Goal: Task Accomplishment & Management: Manage account settings

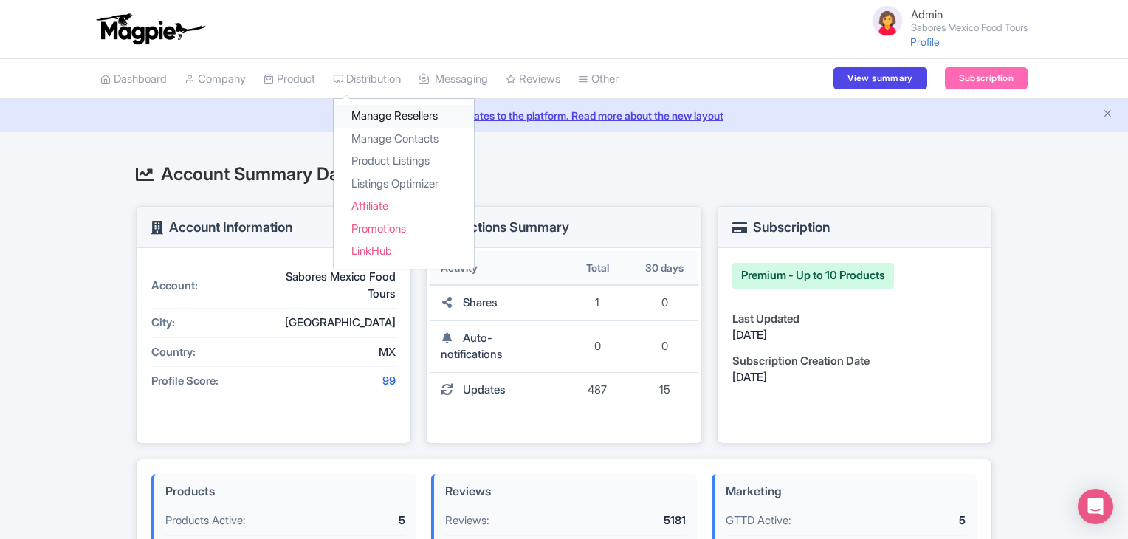
click at [378, 112] on link "Manage Resellers" at bounding box center [404, 116] width 140 height 23
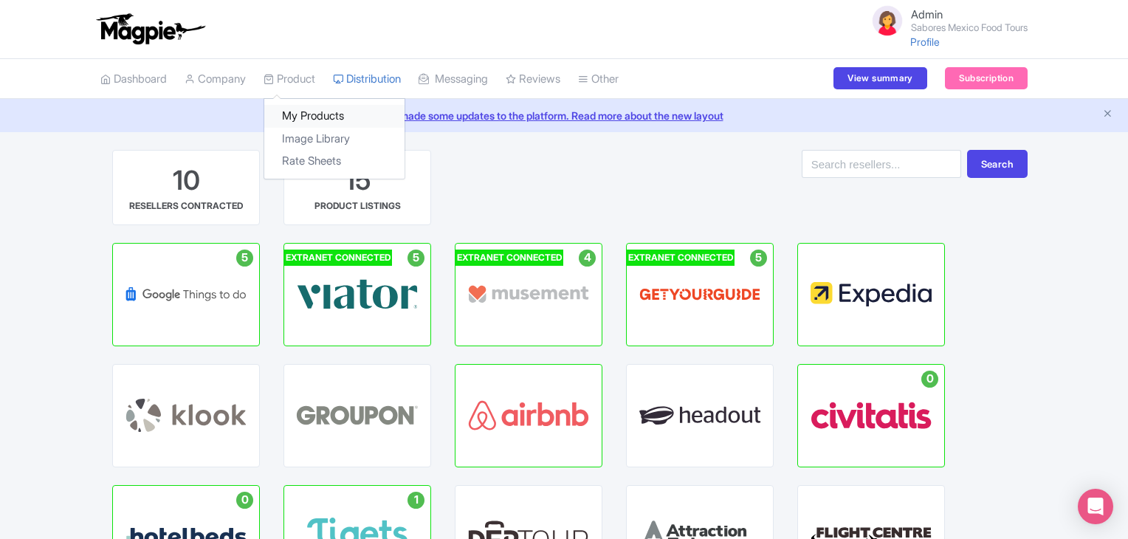
click at [305, 115] on link "My Products" at bounding box center [334, 116] width 140 height 23
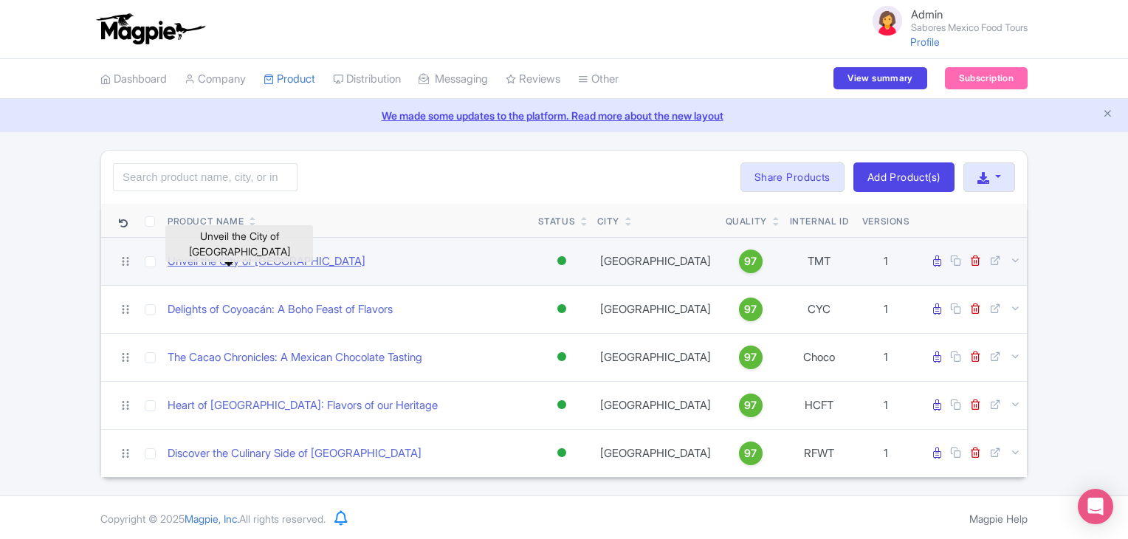
click at [241, 261] on link "Unveil the City of [GEOGRAPHIC_DATA]" at bounding box center [267, 261] width 198 height 17
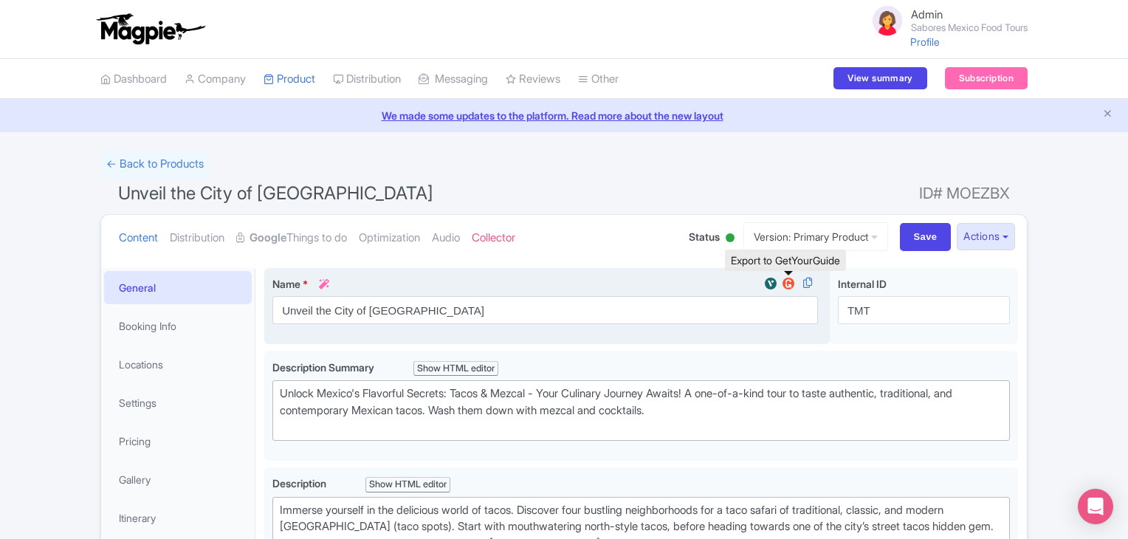
click at [789, 286] on img at bounding box center [789, 283] width 18 height 15
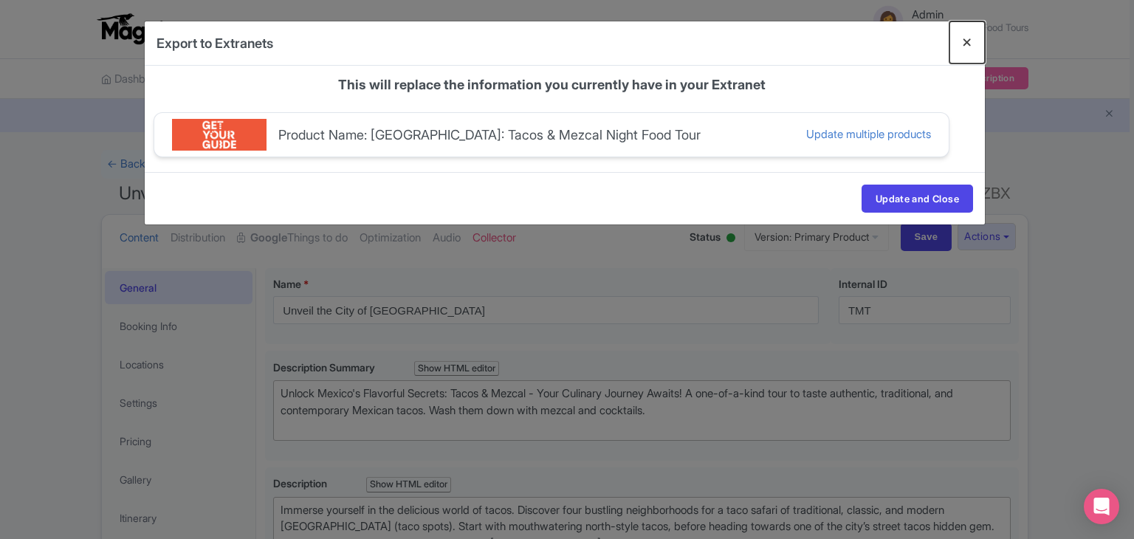
click at [967, 41] on button "Close" at bounding box center [967, 42] width 35 height 42
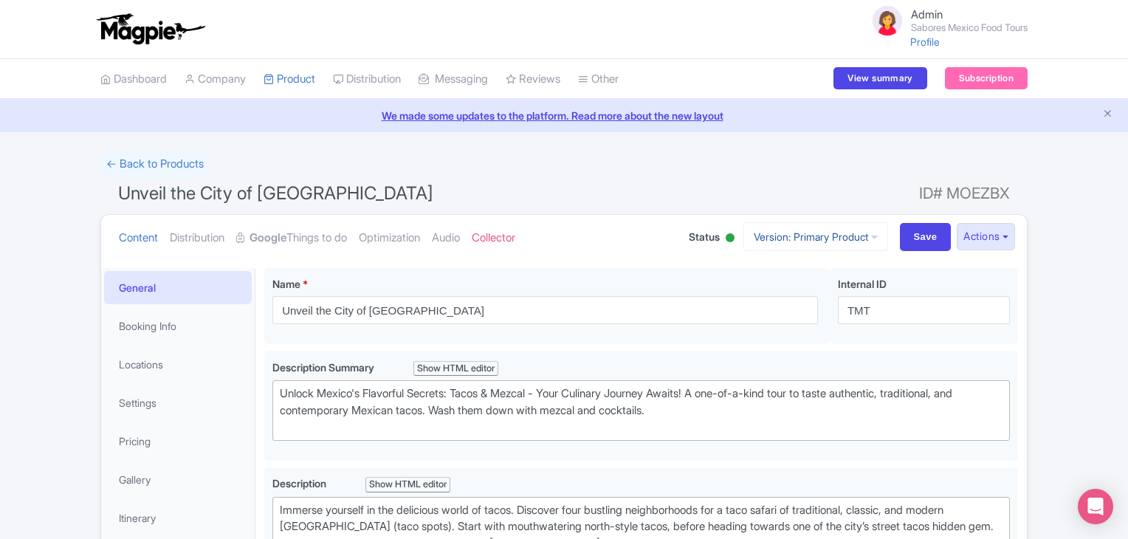
click at [832, 229] on link "Version: Primary Product" at bounding box center [816, 236] width 145 height 29
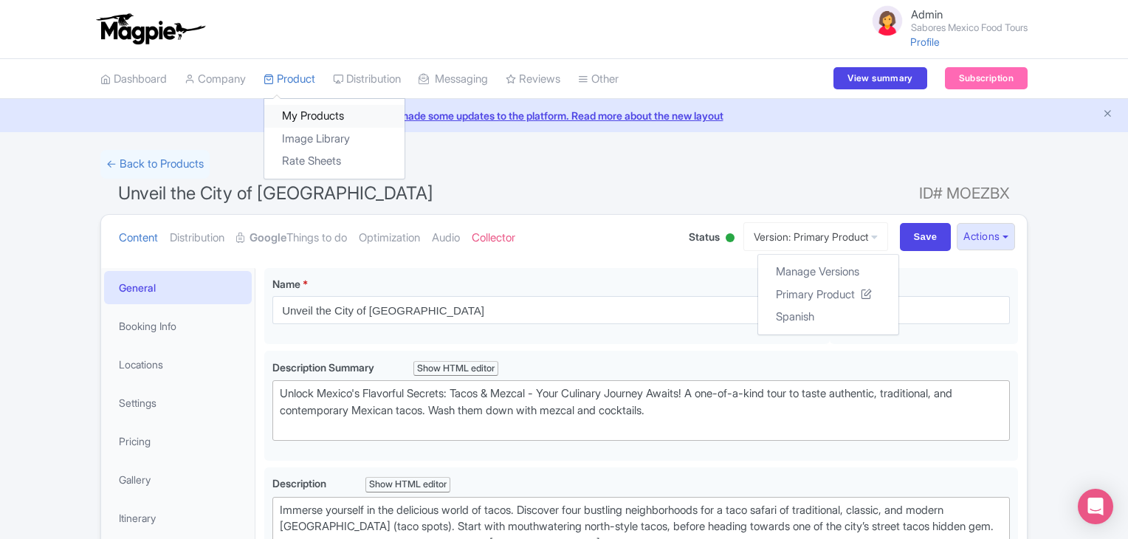
click at [298, 116] on link "My Products" at bounding box center [334, 116] width 140 height 23
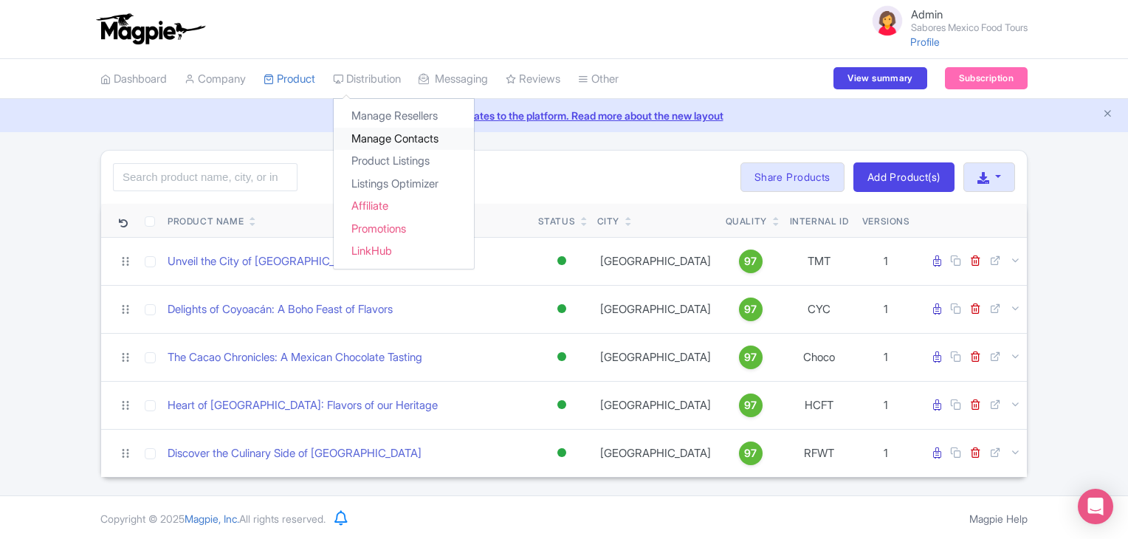
click at [396, 145] on link "Manage Contacts" at bounding box center [404, 139] width 140 height 23
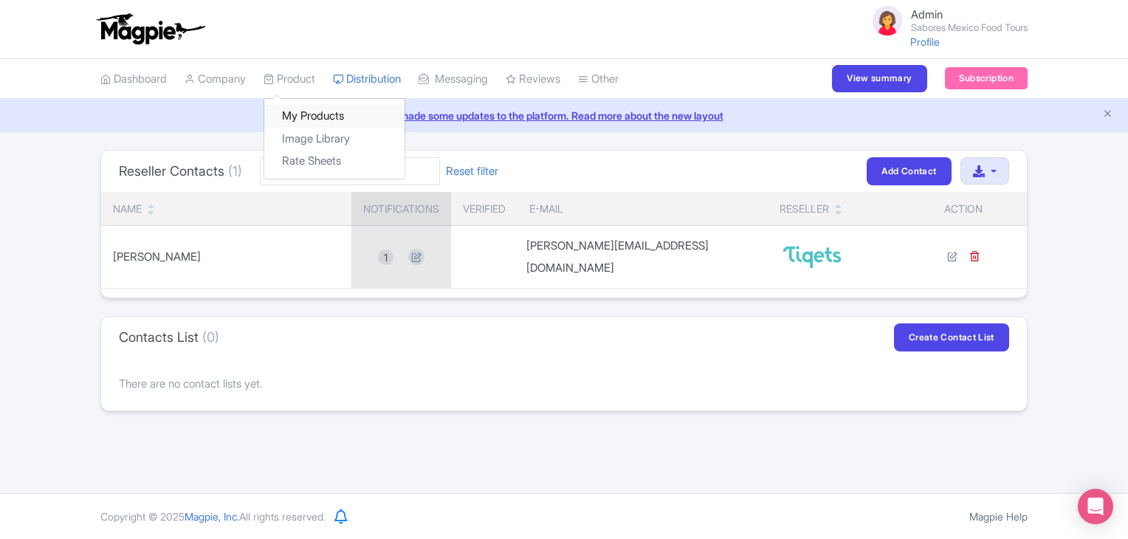
click at [314, 116] on link "My Products" at bounding box center [334, 116] width 140 height 23
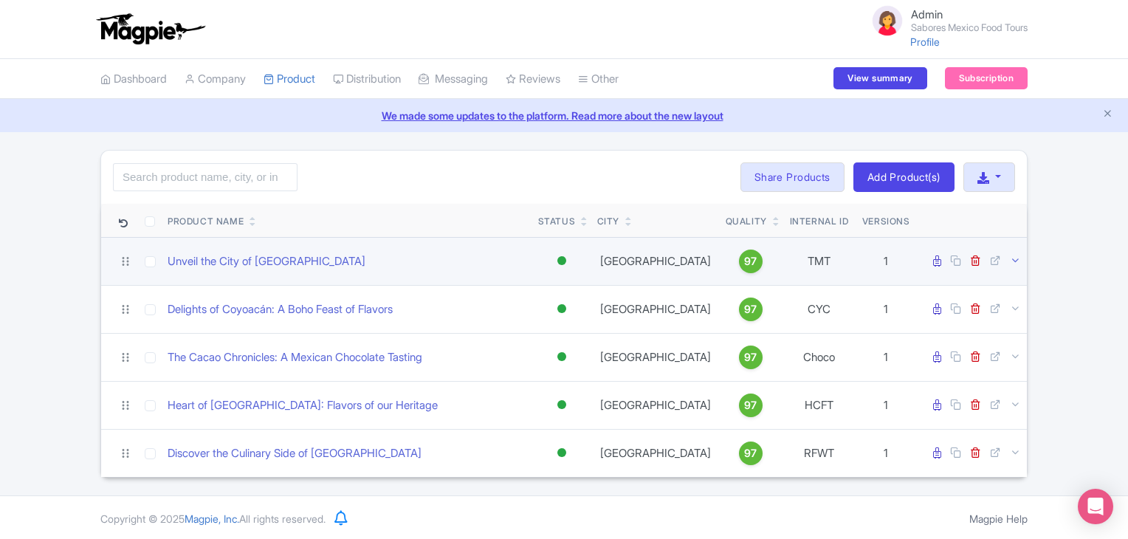
click at [1015, 261] on icon at bounding box center [1015, 260] width 11 height 11
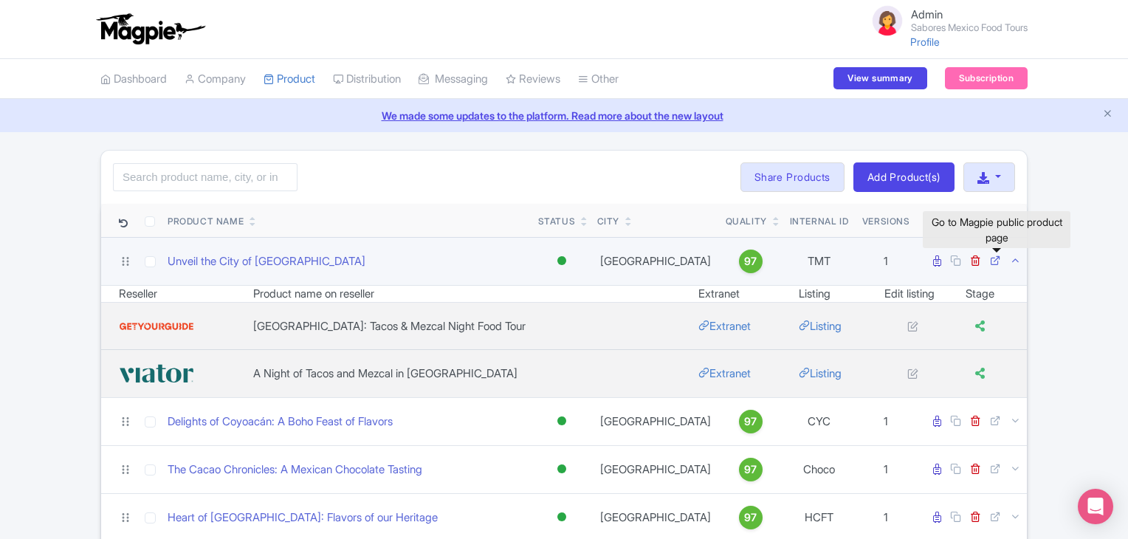
click at [1002, 261] on link at bounding box center [997, 261] width 14 height 14
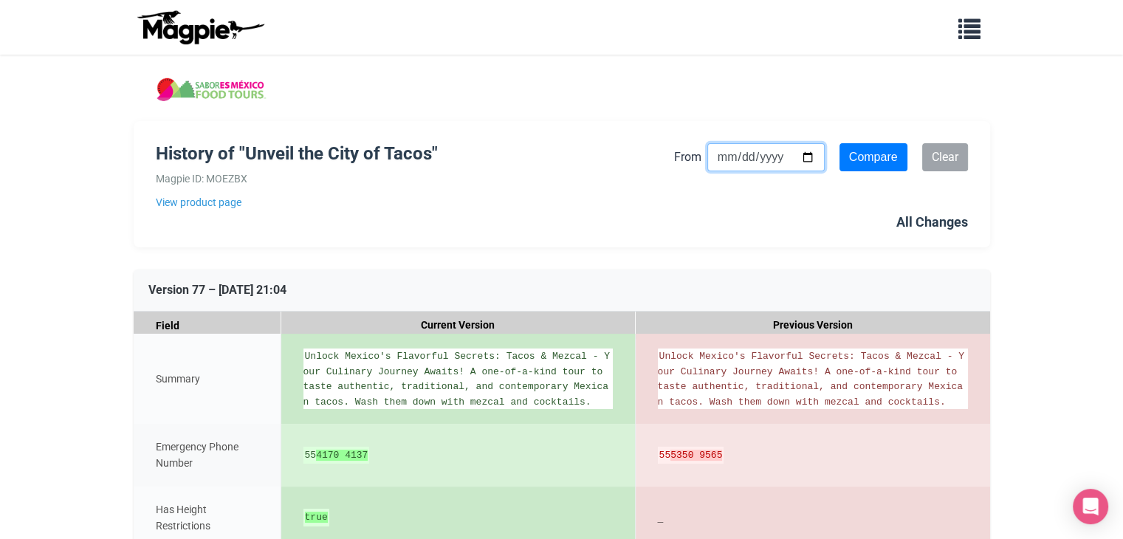
click at [809, 150] on input "From" at bounding box center [765, 157] width 117 height 28
type input "[DATE]"
click at [881, 159] on input "Compare" at bounding box center [874, 157] width 68 height 28
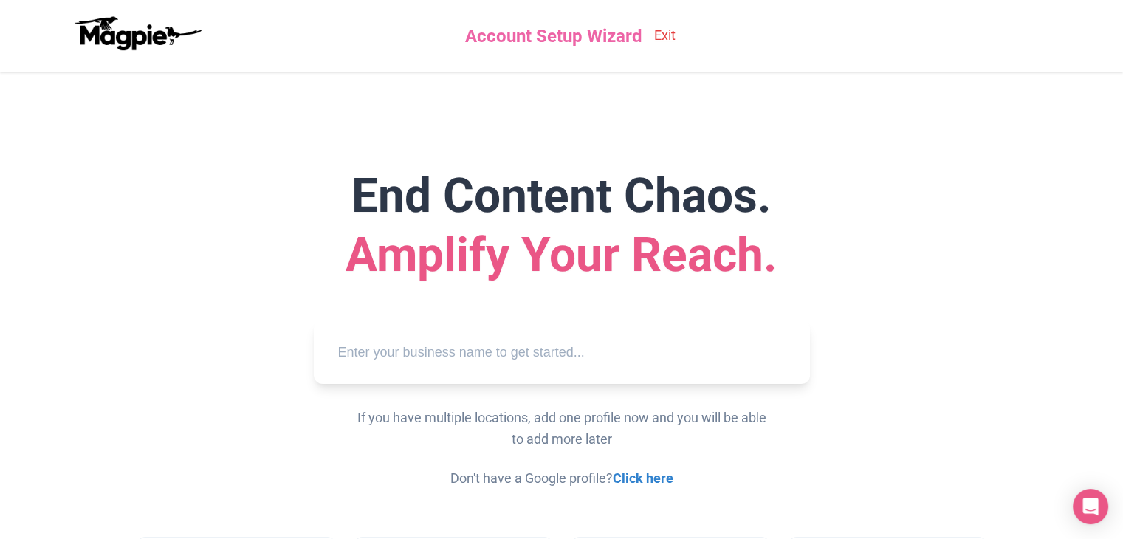
click at [405, 357] on input "text" at bounding box center [562, 352] width 473 height 41
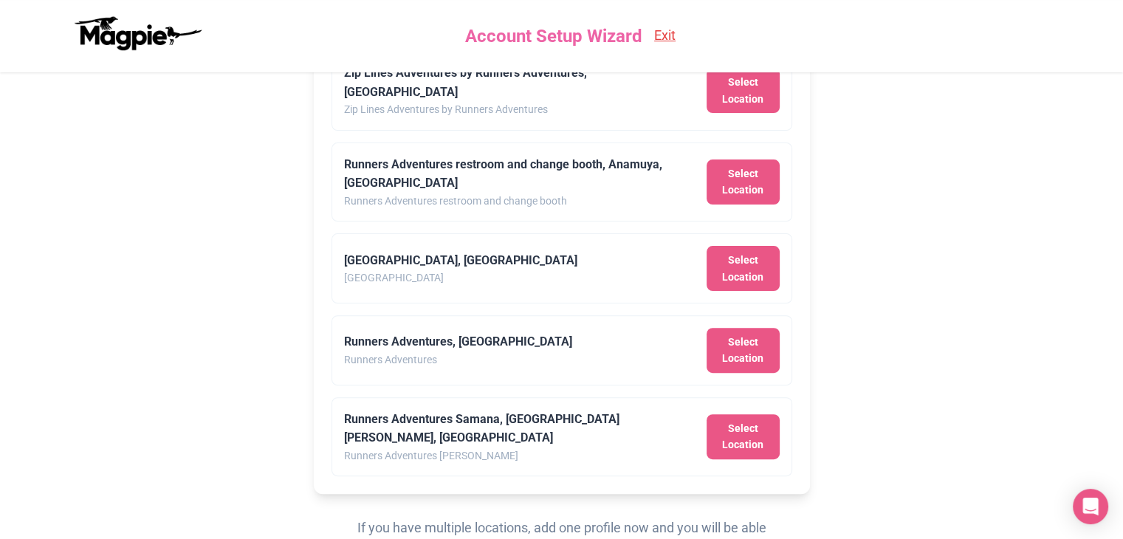
scroll to position [402, 0]
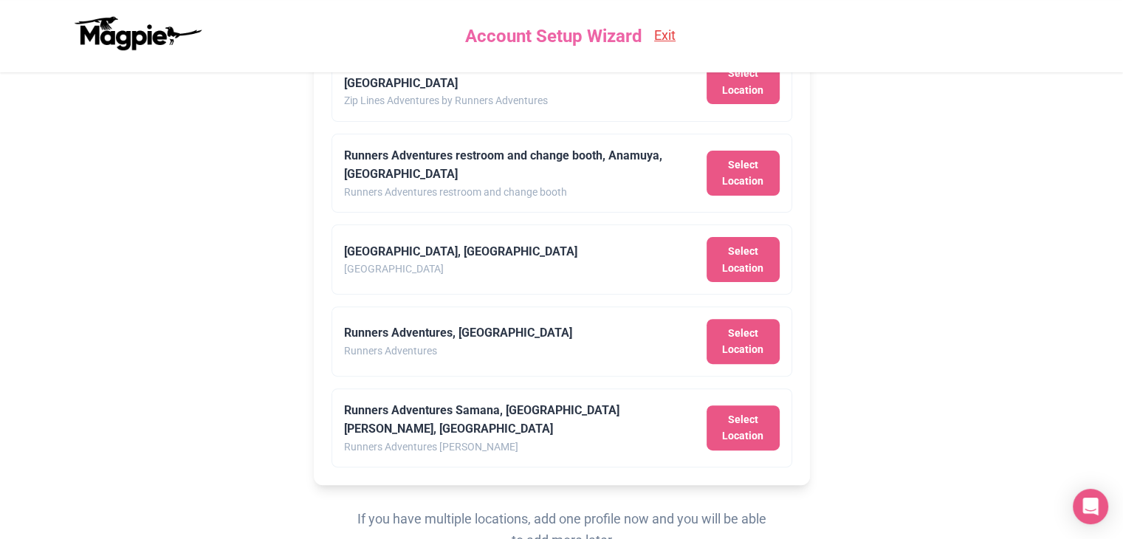
type input "runners adventures"
